Goal: Book appointment/travel/reservation

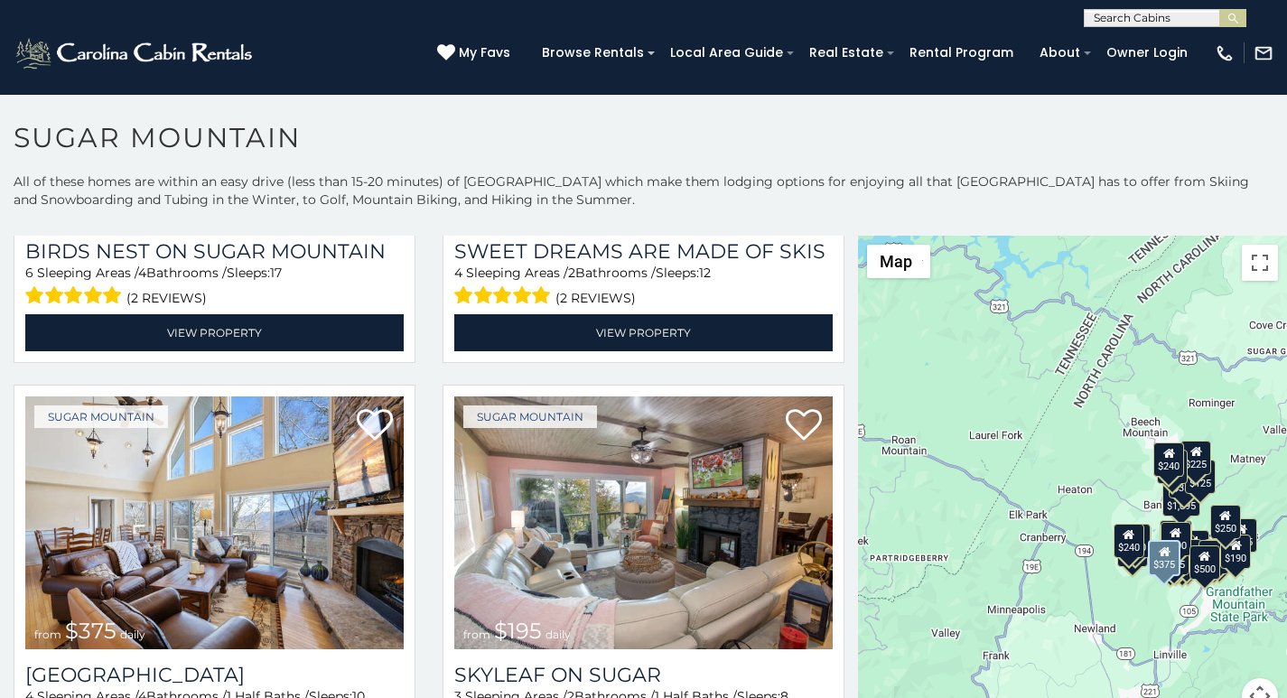
scroll to position [752, 0]
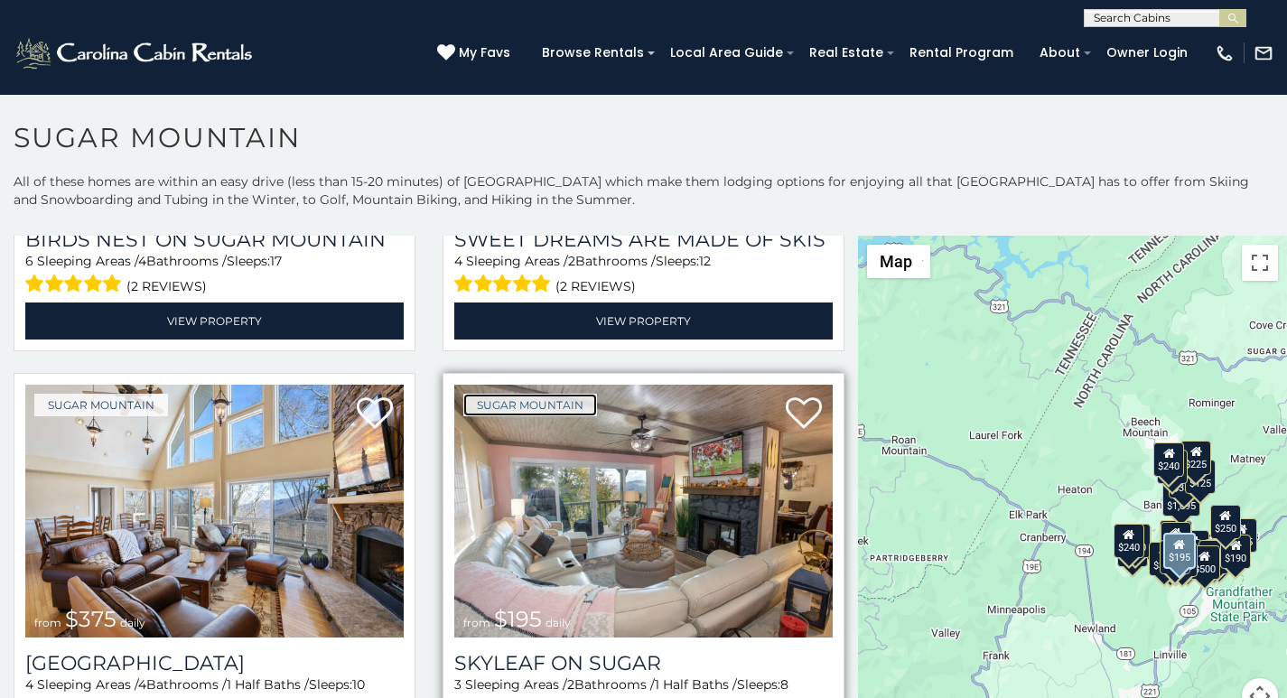
click at [480, 394] on link "Sugar Mountain" at bounding box center [530, 405] width 134 height 23
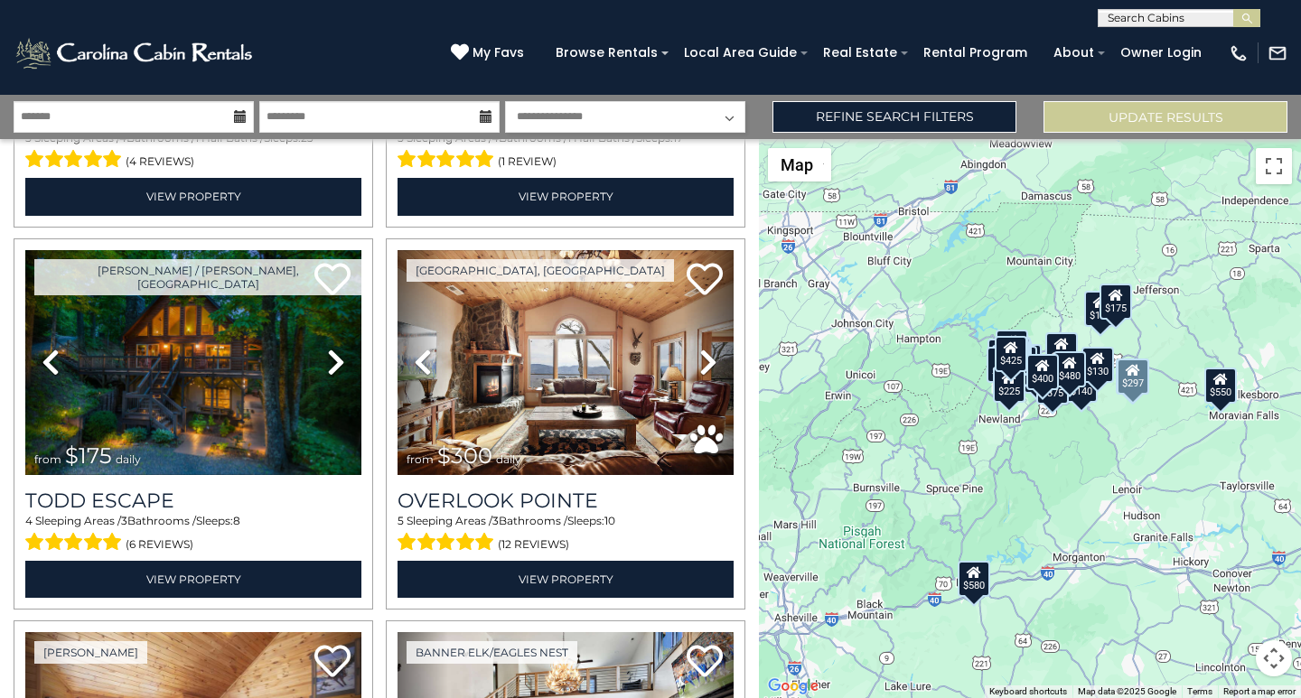
scroll to position [377, 0]
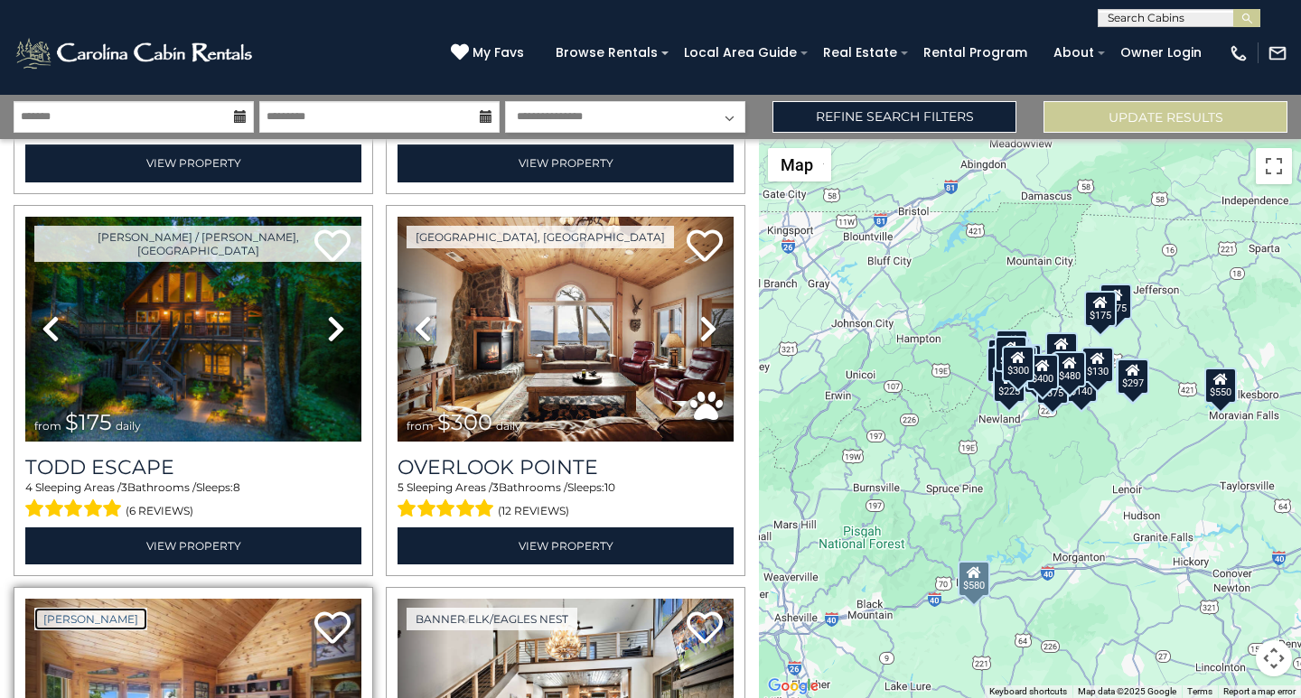
click at [48, 608] on link "[PERSON_NAME]" at bounding box center [90, 619] width 113 height 23
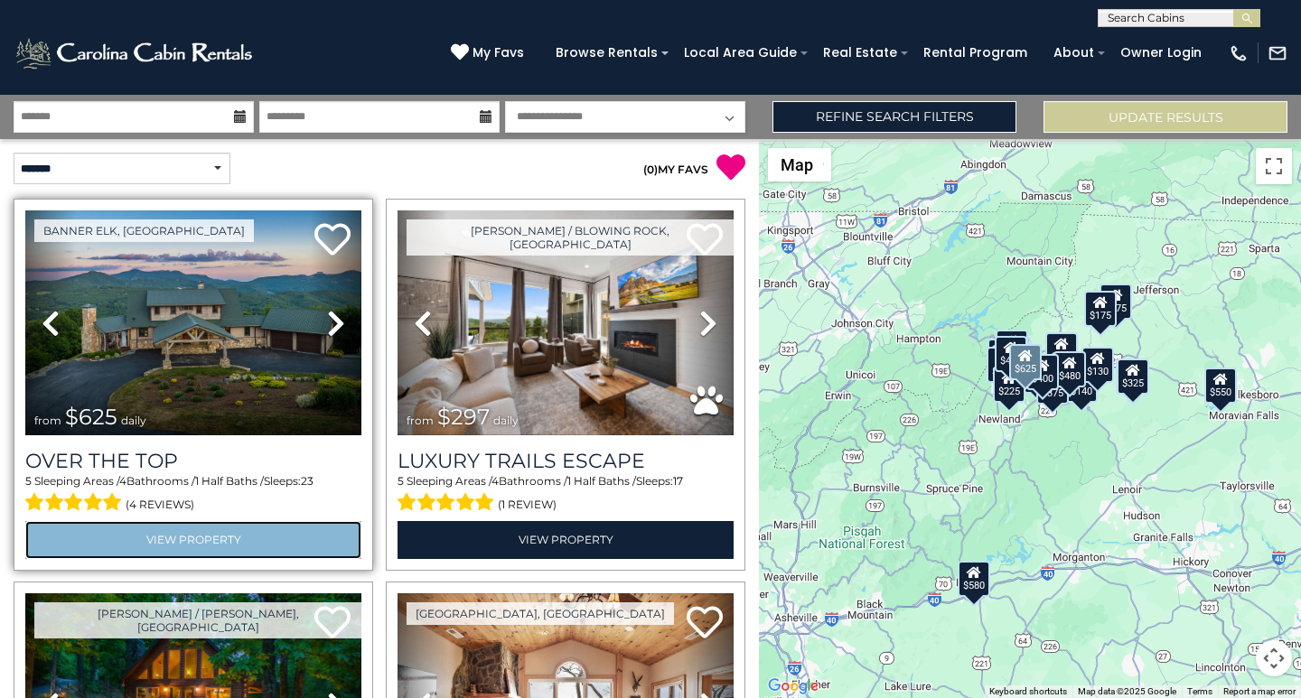
click at [59, 521] on link "View Property" at bounding box center [193, 539] width 336 height 37
